Goal: Book appointment/travel/reservation

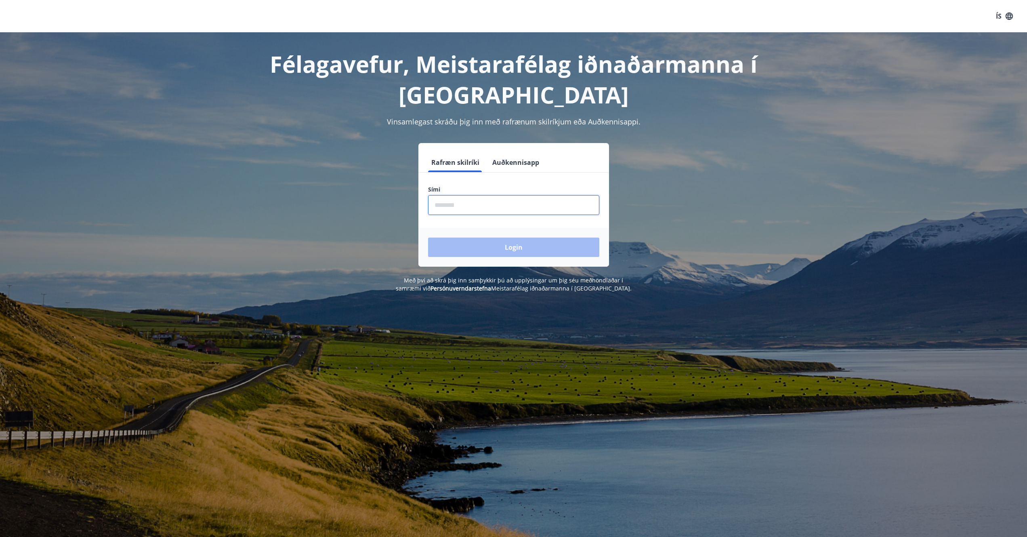
click at [476, 204] on input "phone" at bounding box center [513, 205] width 171 height 20
type input "********"
click at [497, 247] on button "Login" at bounding box center [513, 246] width 171 height 19
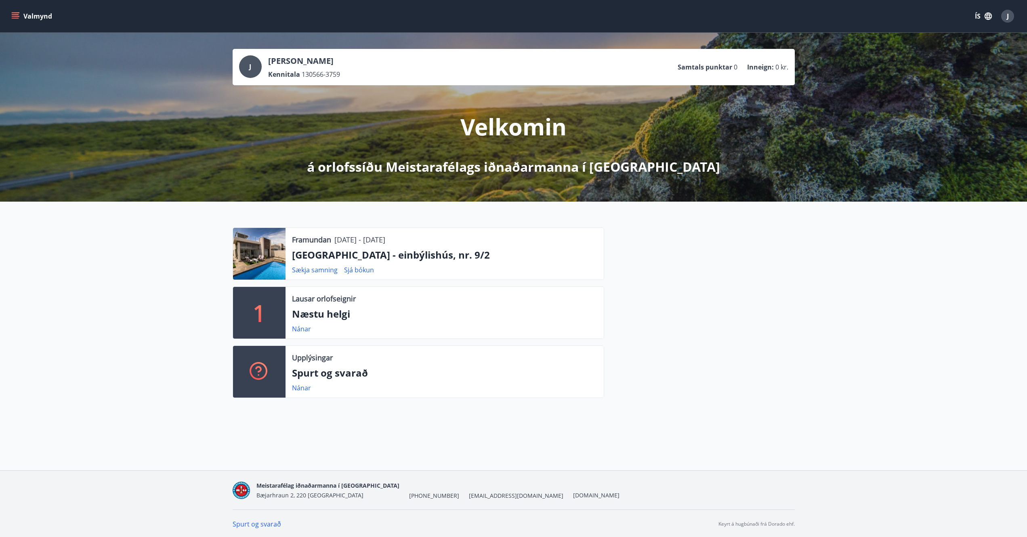
click at [16, 14] on icon "menu" at bounding box center [15, 16] width 8 height 8
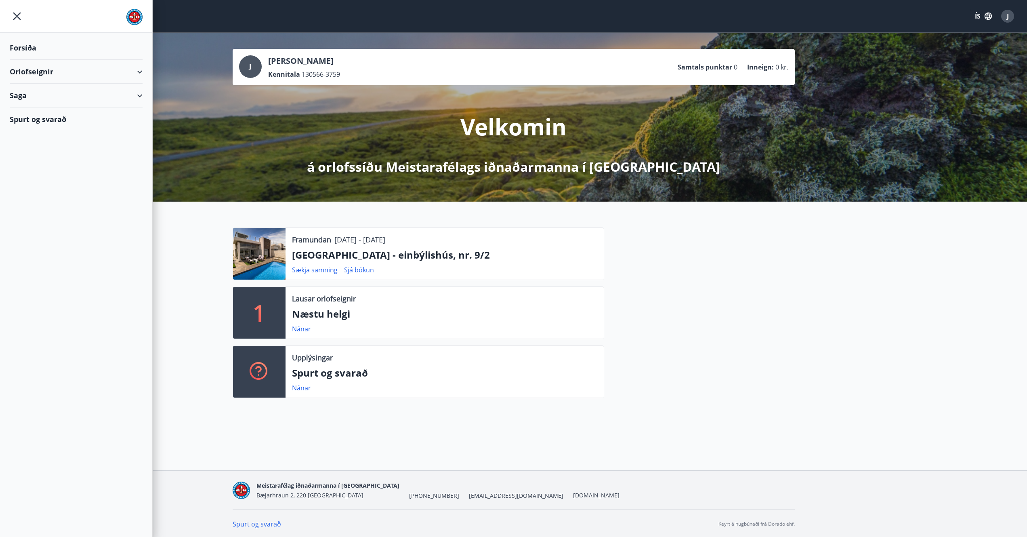
click at [31, 70] on div "Orlofseignir" at bounding box center [76, 72] width 133 height 24
click at [35, 91] on div "Framboð" at bounding box center [76, 92] width 120 height 17
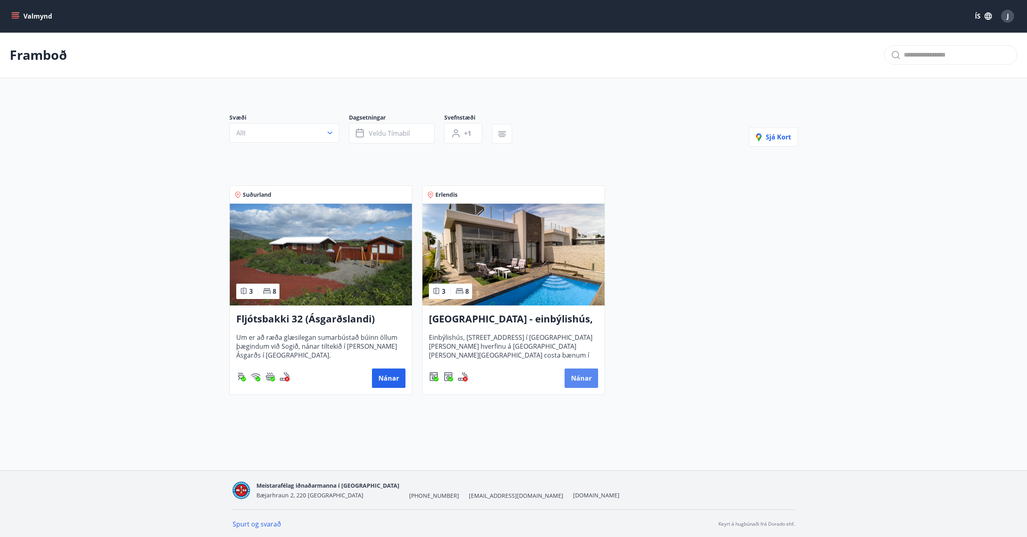
click at [585, 378] on button "Nánar" at bounding box center [582, 377] width 34 height 19
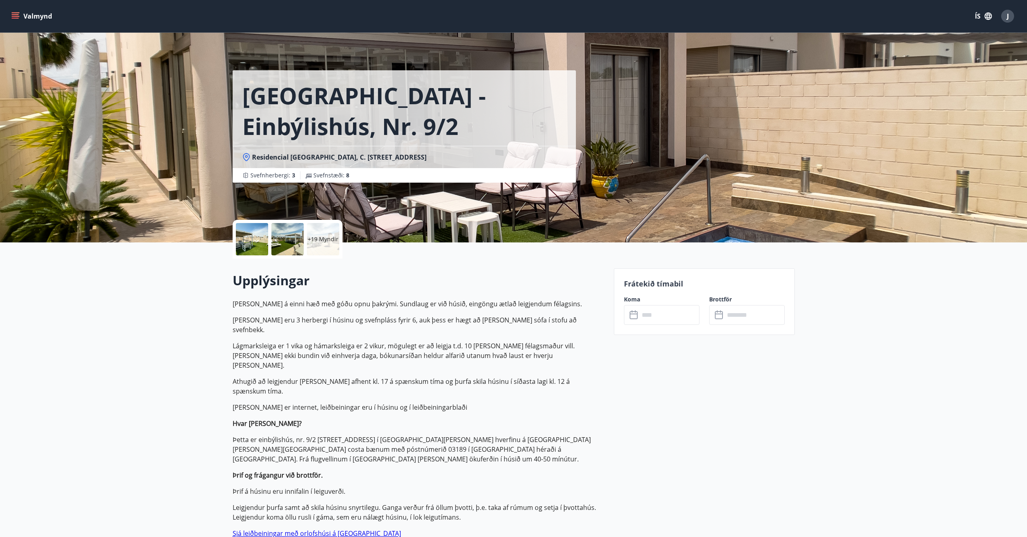
click at [661, 313] on input "text" at bounding box center [669, 315] width 60 height 20
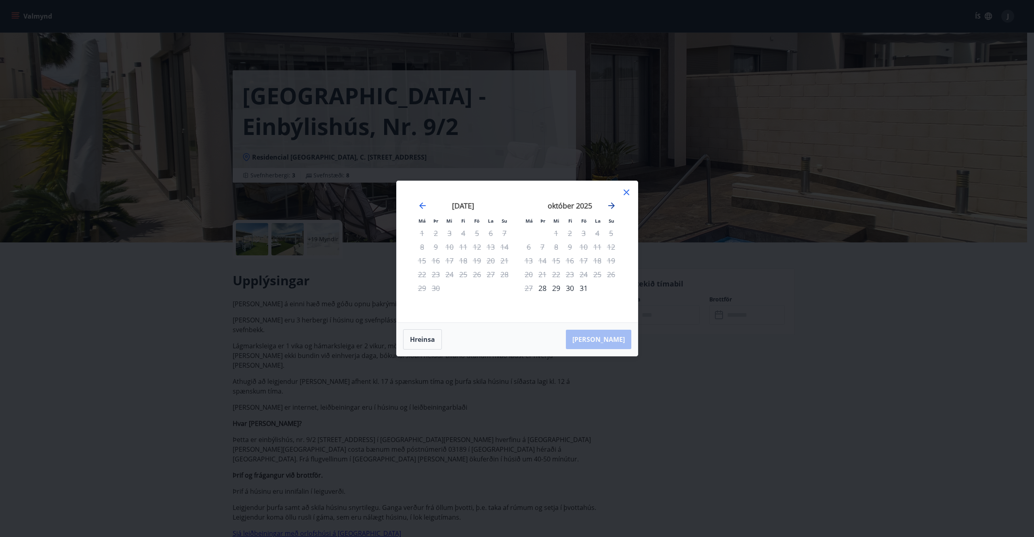
click at [609, 205] on icon "Move forward to switch to the next month." at bounding box center [611, 205] width 6 height 6
click at [626, 190] on icon at bounding box center [626, 192] width 10 height 10
